Goal: Contribute content

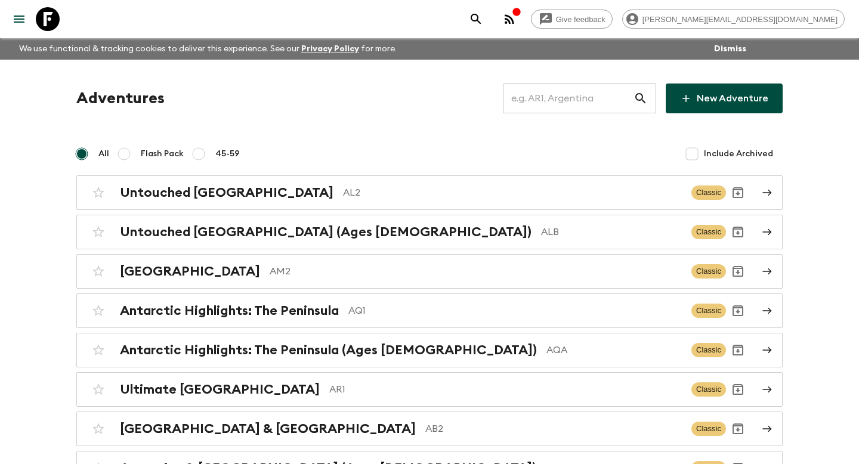
click at [580, 104] on input "text" at bounding box center [568, 98] width 131 height 33
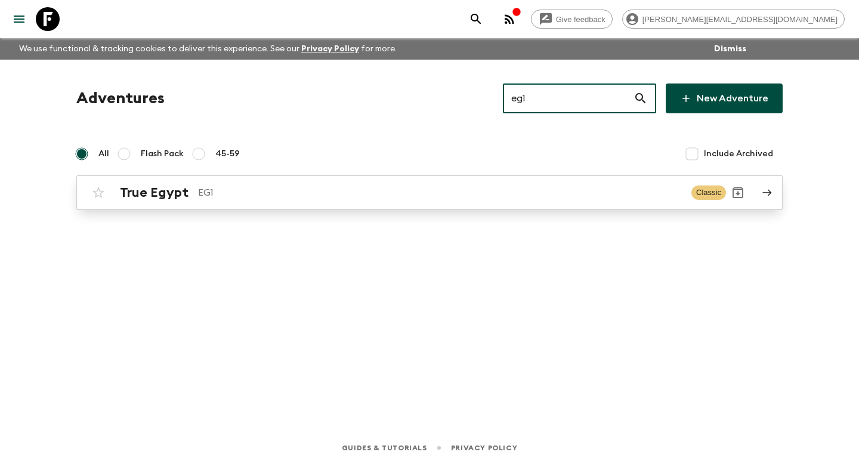
type input "eg1"
click at [421, 202] on div "True Egypt EG1 Classic" at bounding box center [405, 193] width 639 height 24
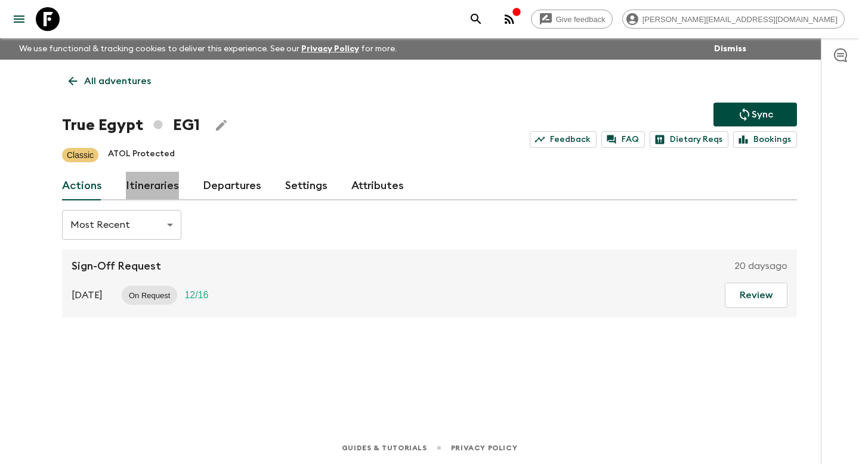
click at [163, 180] on link "Itineraries" at bounding box center [152, 186] width 53 height 29
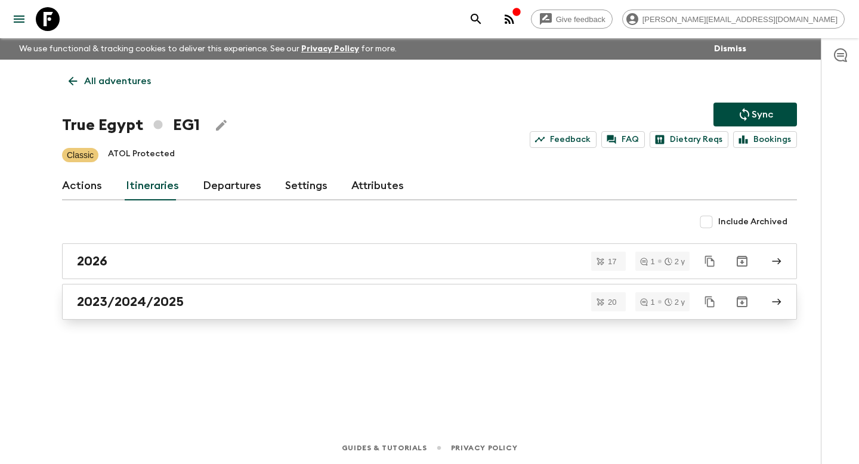
click at [196, 312] on link "2023/2024/2025" at bounding box center [429, 302] width 735 height 36
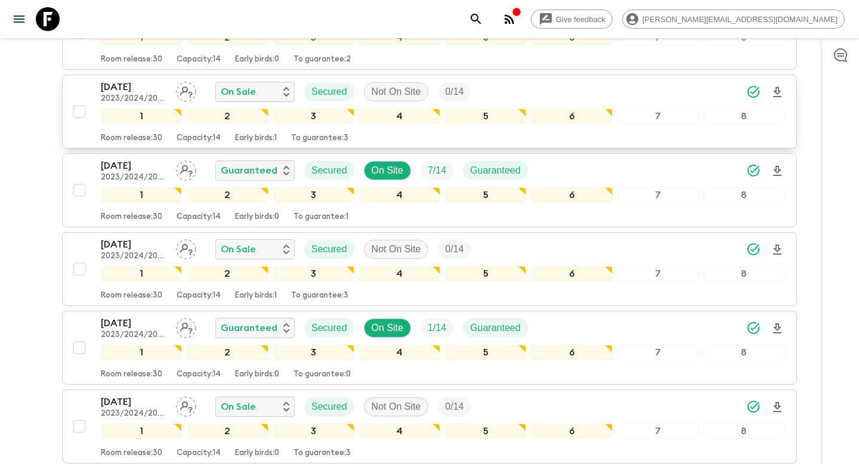
scroll to position [1217, 0]
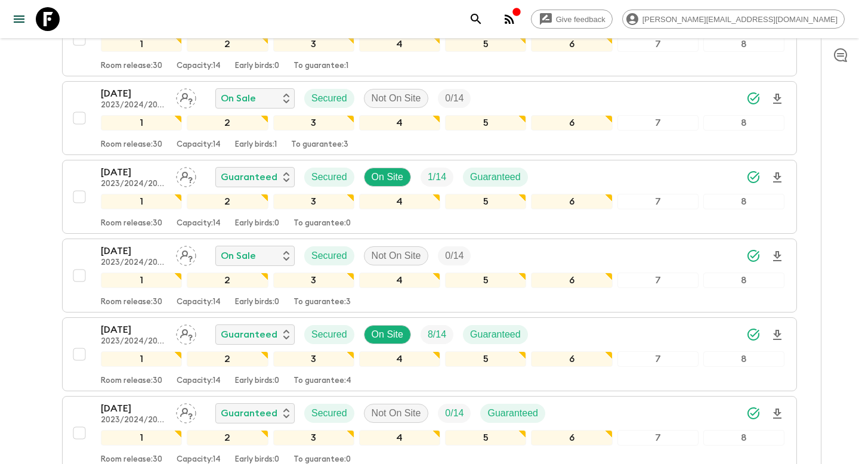
scroll to position [1373, 0]
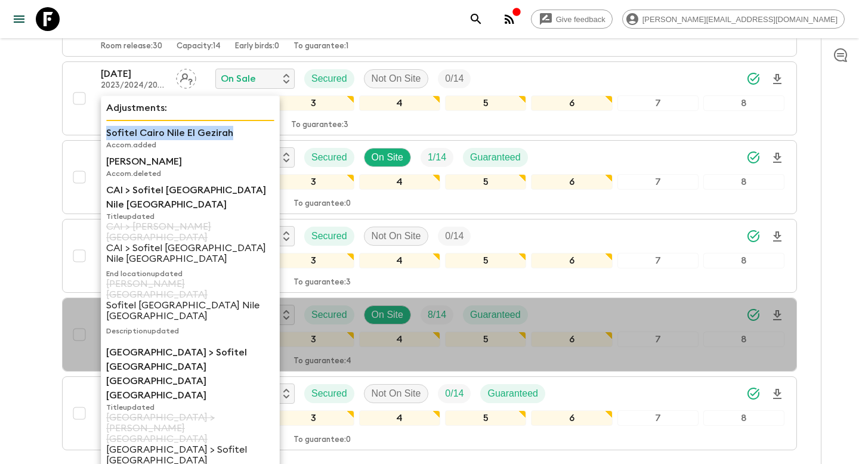
drag, startPoint x: 235, startPoint y: 132, endPoint x: 104, endPoint y: 129, distance: 130.6
click at [104, 130] on div "Adjustments: Sofitel Cairo Nile El Gezirah Accom. added [PERSON_NAME] Accom. de…" at bounding box center [190, 332] width 179 height 474
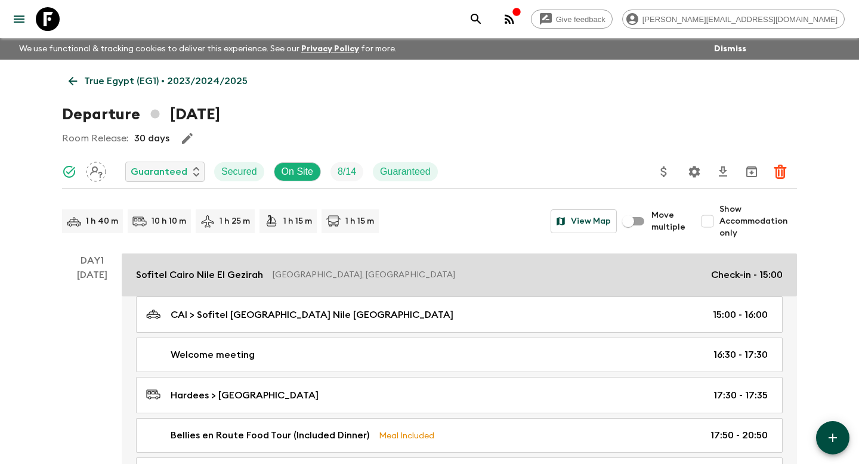
click at [262, 277] on div "Sofitel [GEOGRAPHIC_DATA] Nile [GEOGRAPHIC_DATA] [GEOGRAPHIC_DATA], [GEOGRAPHIC…" at bounding box center [459, 275] width 646 height 14
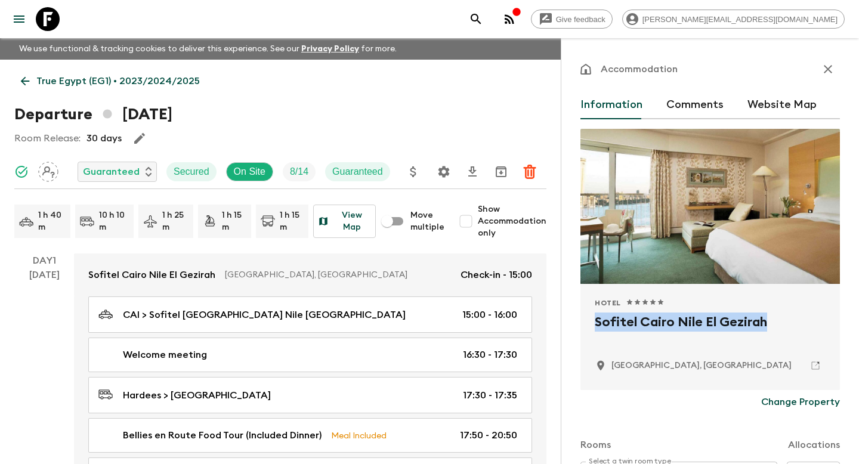
drag, startPoint x: 776, startPoint y: 319, endPoint x: 590, endPoint y: 323, distance: 186.1
click at [590, 323] on div "Hotel 1 Star 2 Stars 3 Stars 4 Stars 5 Stars Sofitel Cairo Nile [GEOGRAPHIC_DAT…" at bounding box center [709, 337] width 259 height 106
copy h2 "Sofitel Cairo Nile El Gezirah"
click at [47, 23] on icon at bounding box center [48, 19] width 24 height 24
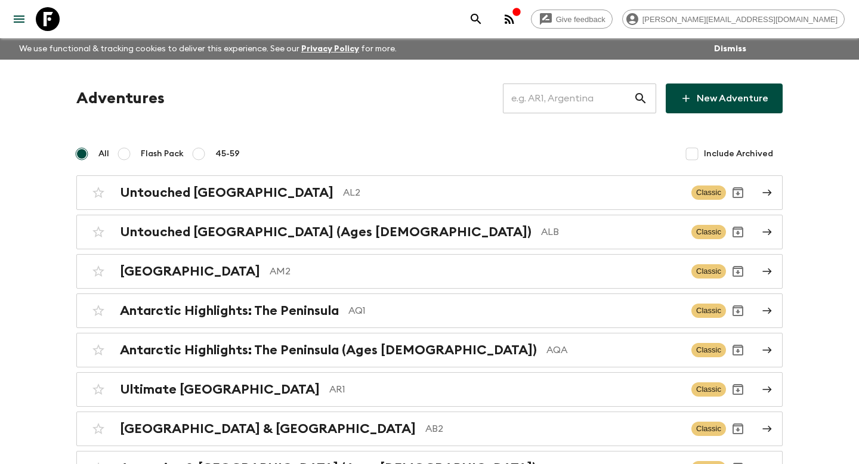
click at [570, 89] on input "text" at bounding box center [568, 98] width 131 height 33
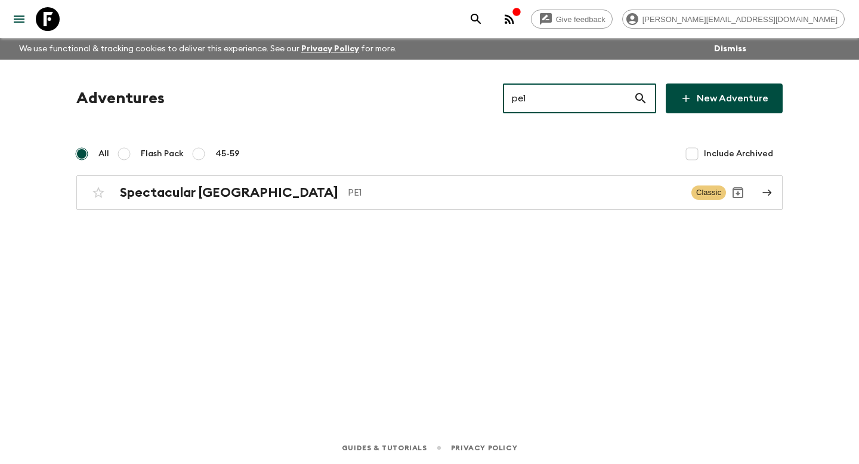
type input "pe1"
click at [497, 173] on div "Adventures pe1 ​ New Adventure All Flash Pack 45-59 Include Archived Spectacula…" at bounding box center [429, 146] width 735 height 126
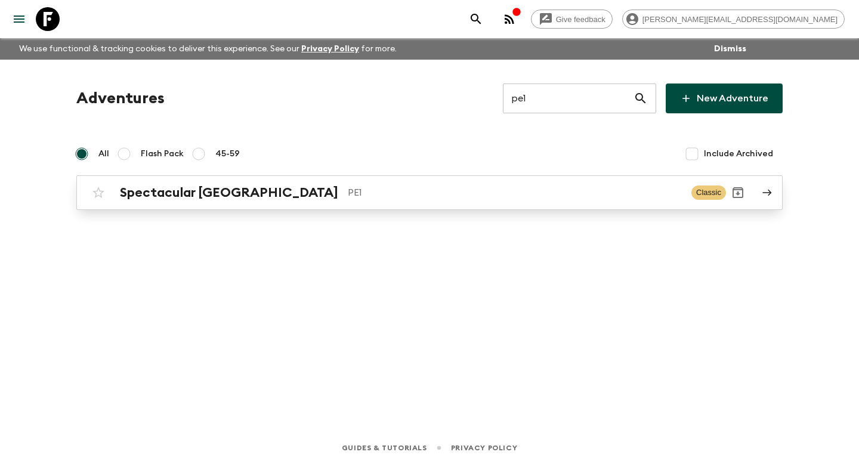
click at [497, 185] on div "Spectacular Peru PE1" at bounding box center [401, 193] width 562 height 16
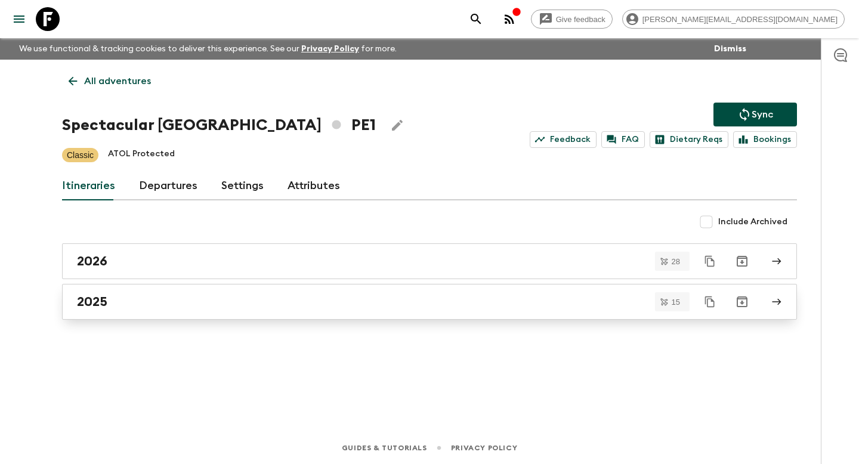
click at [296, 298] on div "2025" at bounding box center [418, 302] width 682 height 16
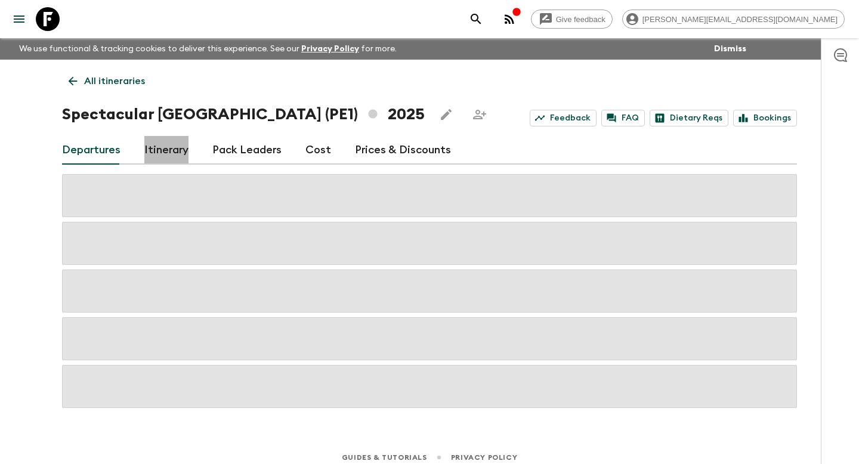
click at [154, 148] on link "Itinerary" at bounding box center [166, 150] width 44 height 29
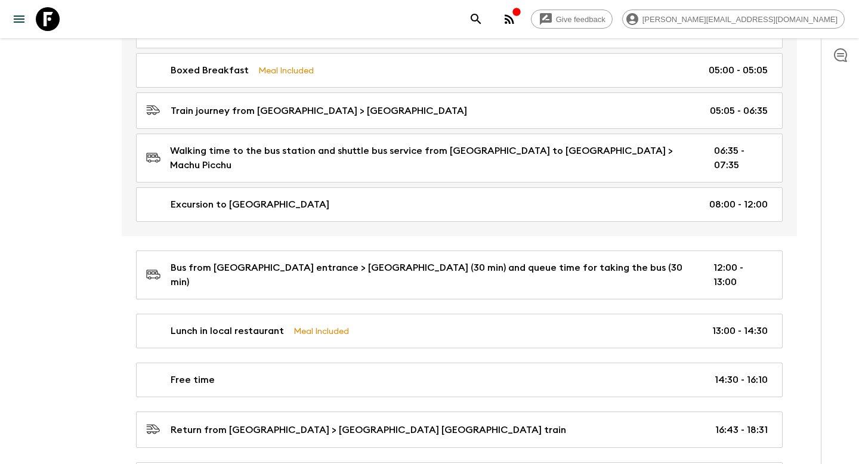
scroll to position [1818, 0]
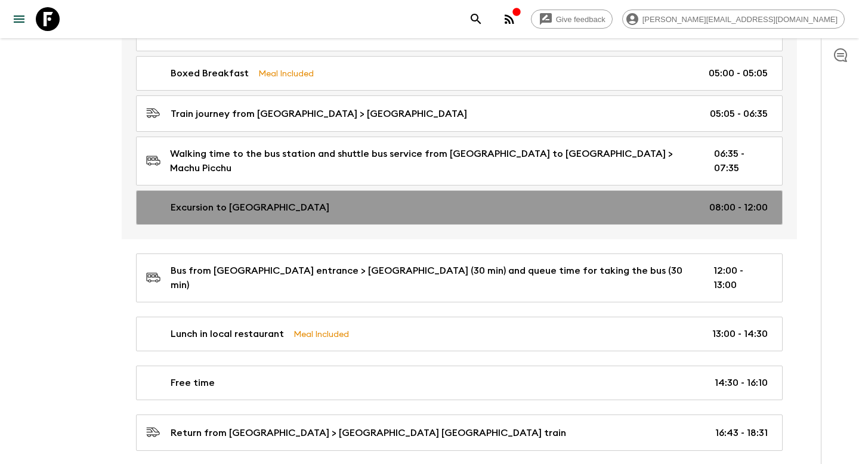
click at [554, 200] on div "Excursion to [GEOGRAPHIC_DATA] 08:00 - 12:00" at bounding box center [456, 207] width 621 height 14
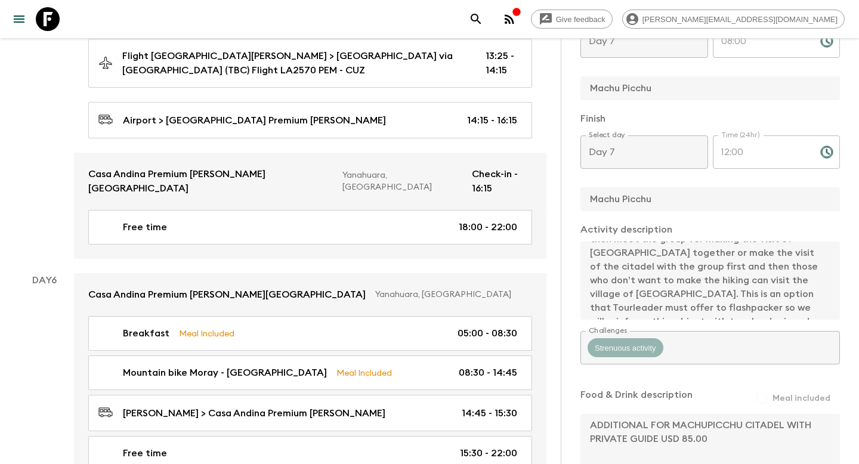
scroll to position [1472, 0]
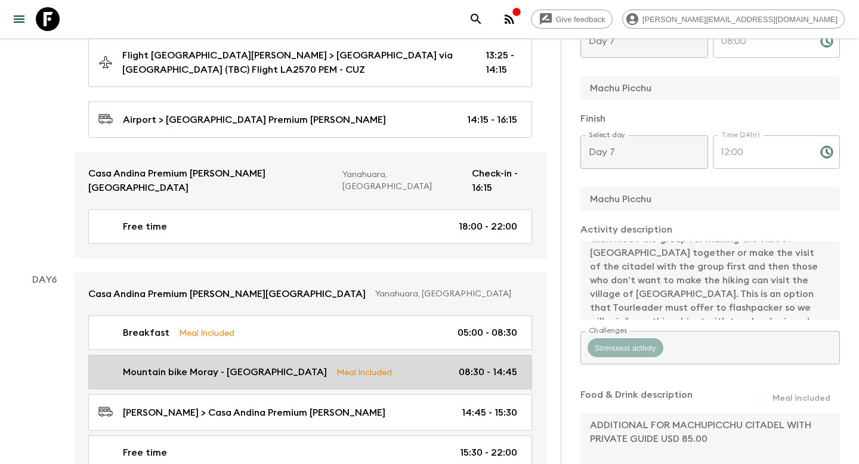
click at [452, 355] on link "Mountain bike Moray - [PERSON_NAME] Meal Included 08:30 - 14:45" at bounding box center [310, 372] width 444 height 35
type input "Mountain bike Moray - [GEOGRAPHIC_DATA]"
type input "Sacred Valley mountain bike adventure"
type input "Moray - [PERSON_NAME]"
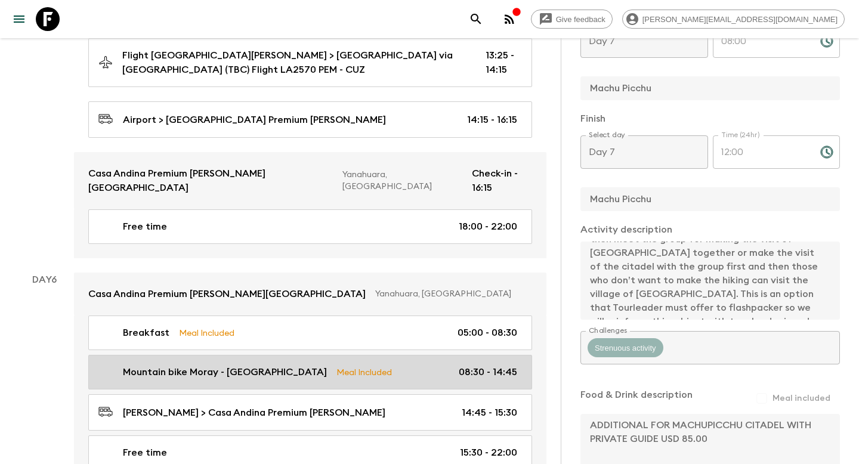
type textarea "Embark on an unforgettable mountain biking adventure in the breathtaking [GEOGR…"
checkbox input "true"
type textarea "Lunch at [GEOGRAPHIC_DATA]."
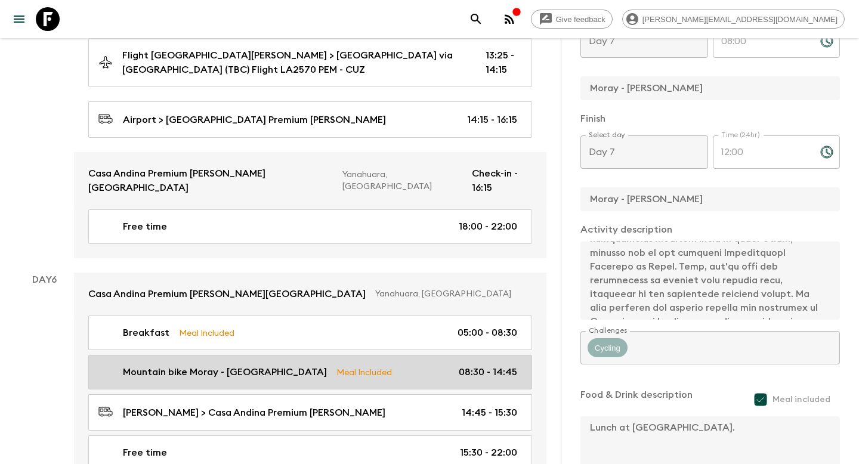
type input "Day 6"
type input "08:30"
type input "Day 6"
type input "14:45"
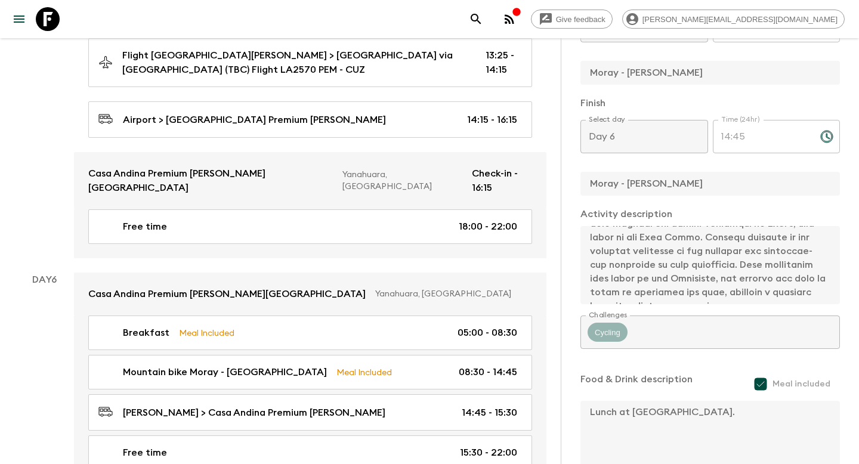
scroll to position [376, 0]
